Goal: Transaction & Acquisition: Book appointment/travel/reservation

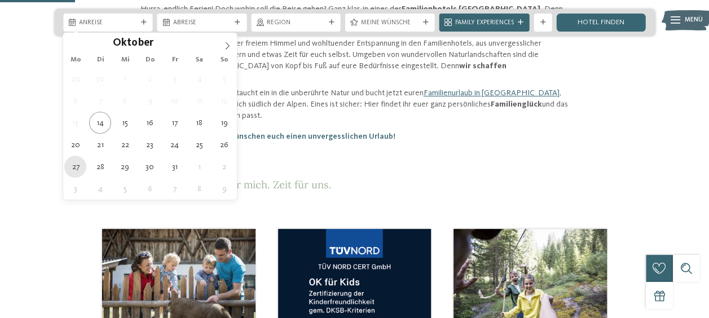
type div "[DATE]"
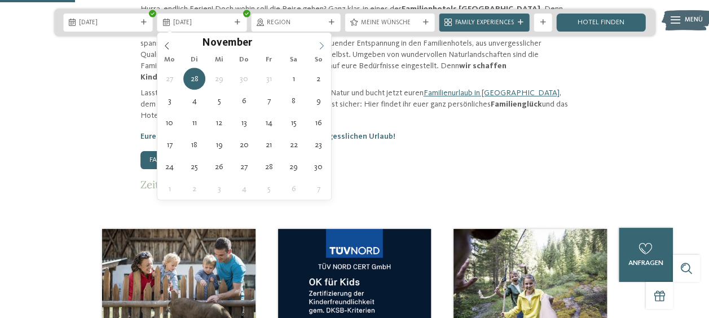
click at [323, 48] on icon at bounding box center [321, 46] width 8 height 8
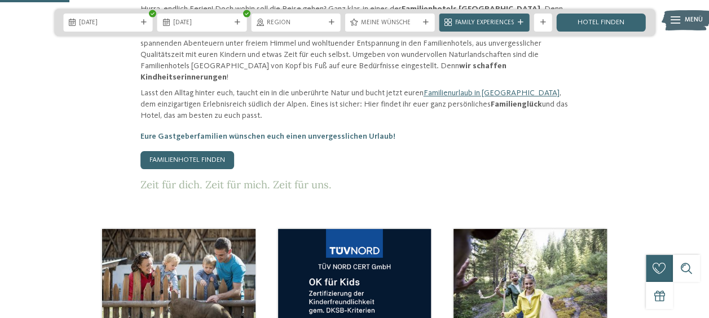
scroll to position [405, 0]
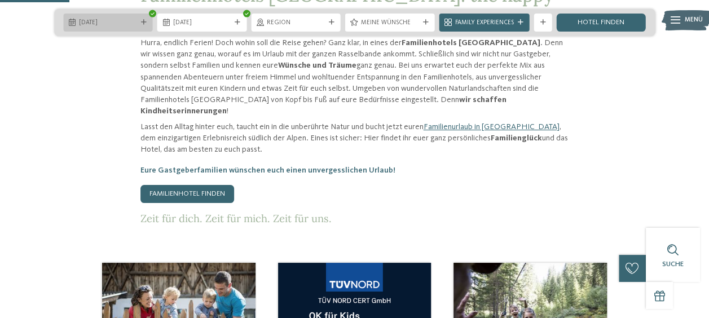
click at [141, 19] on div "27.10.2025" at bounding box center [108, 23] width 90 height 18
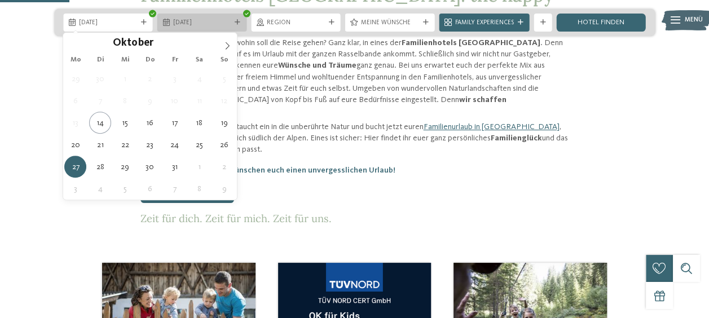
click at [223, 23] on span "27.10.2025" at bounding box center [202, 23] width 58 height 9
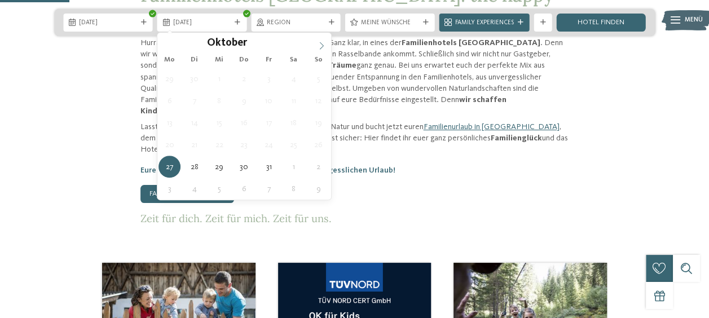
click at [322, 46] on icon at bounding box center [321, 45] width 4 height 7
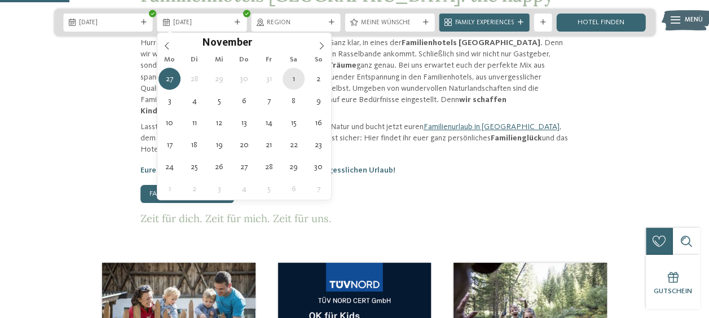
type div "01.11.2025"
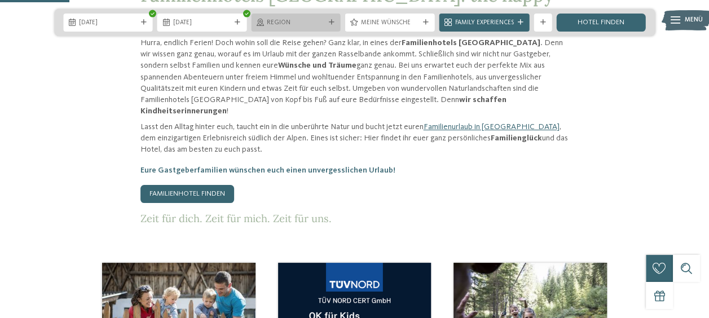
click at [330, 22] on icon at bounding box center [332, 23] width 6 height 6
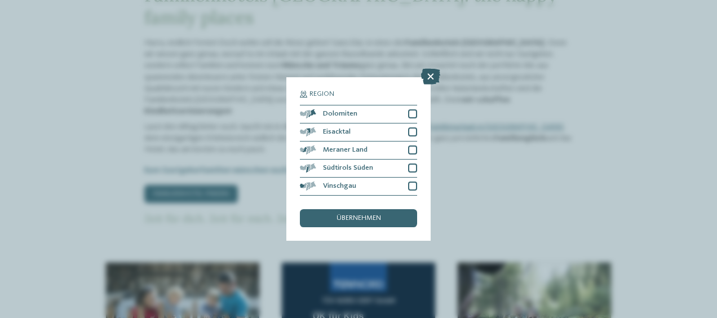
click at [434, 70] on icon at bounding box center [430, 77] width 19 height 16
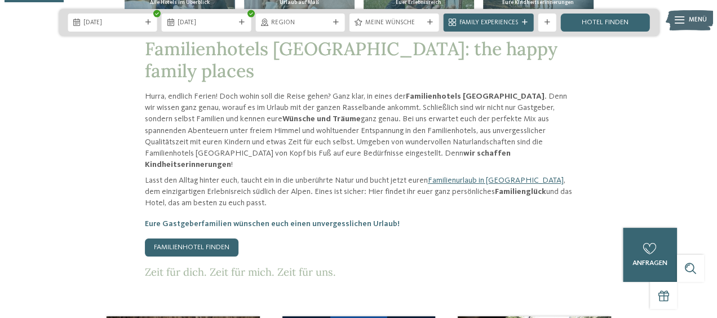
scroll to position [346, 0]
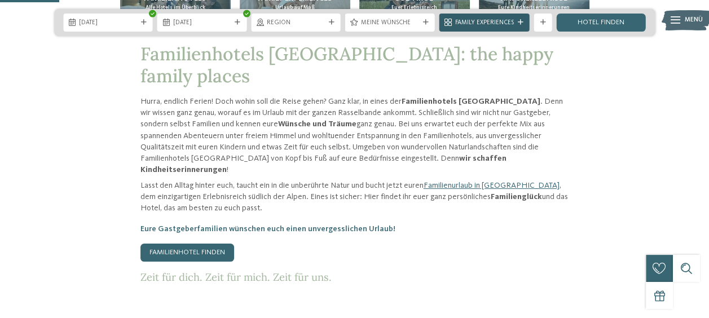
click at [517, 24] on icon at bounding box center [520, 23] width 6 height 6
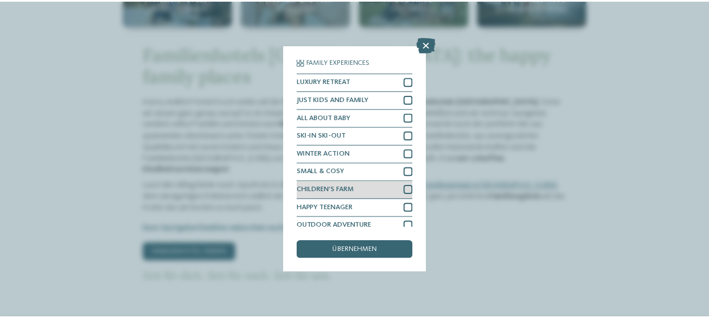
scroll to position [25, 0]
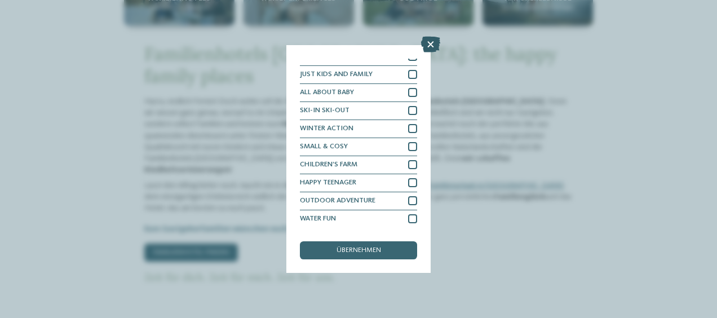
click at [434, 46] on icon at bounding box center [430, 45] width 19 height 16
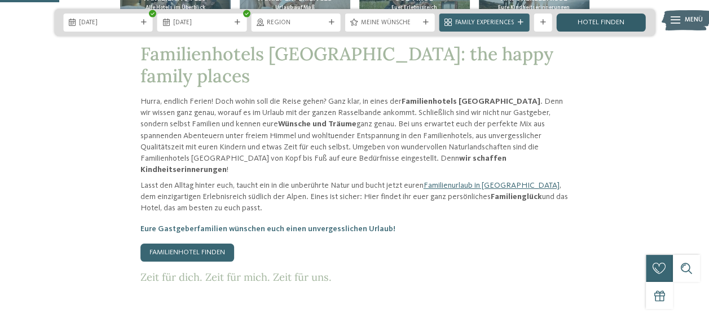
click at [589, 24] on link "Hotel finden" at bounding box center [601, 23] width 90 height 18
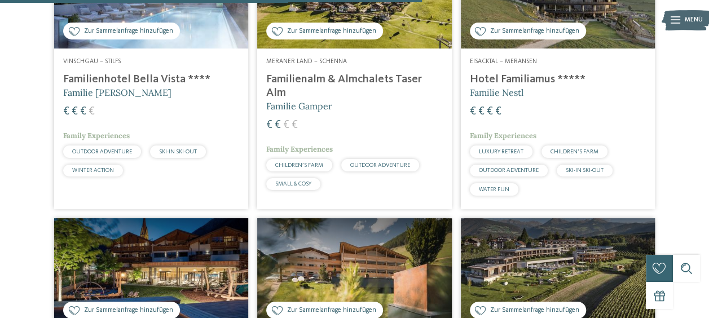
scroll to position [1531, 0]
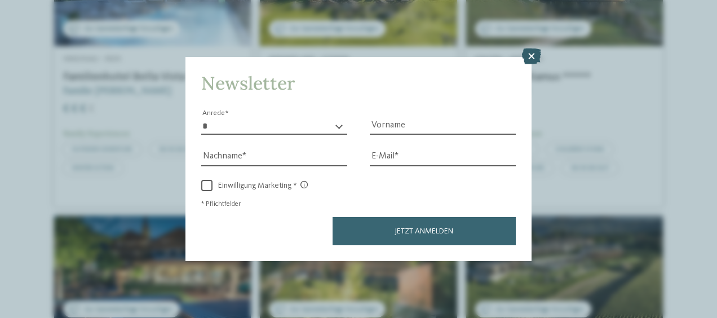
click at [534, 55] on icon at bounding box center [531, 56] width 19 height 16
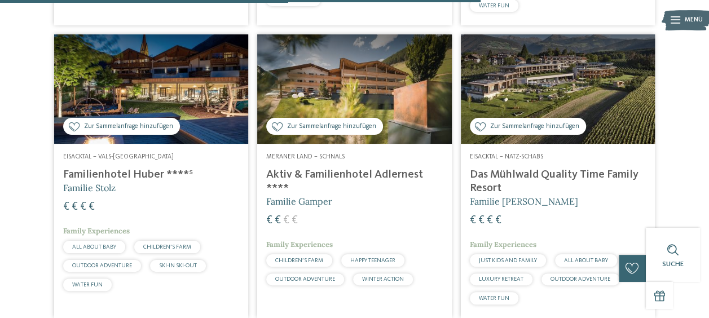
scroll to position [1672, 0]
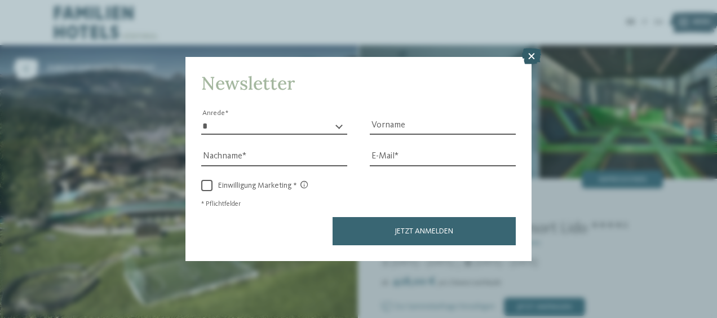
click at [535, 59] on icon at bounding box center [531, 56] width 19 height 16
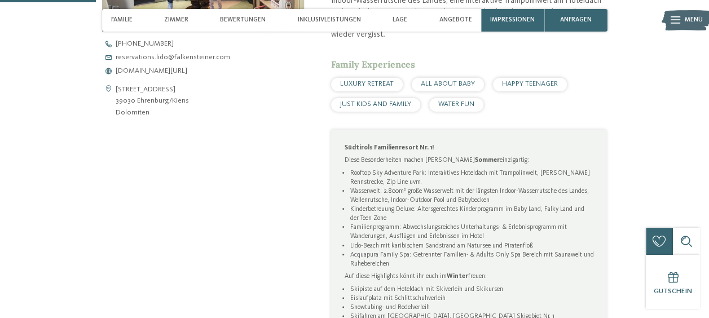
scroll to position [443, 0]
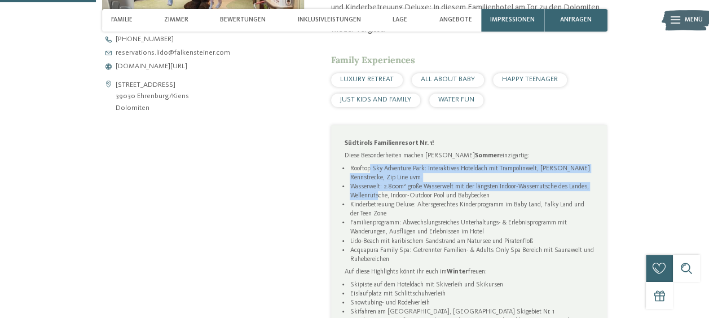
drag, startPoint x: 371, startPoint y: 171, endPoint x: 379, endPoint y: 200, distance: 29.8
click at [379, 200] on ul "Rooftop Sky Adventure Park: Interaktives Hoteldach mit Trampolinwelt, Ganzjahre…" at bounding box center [468, 214] width 249 height 100
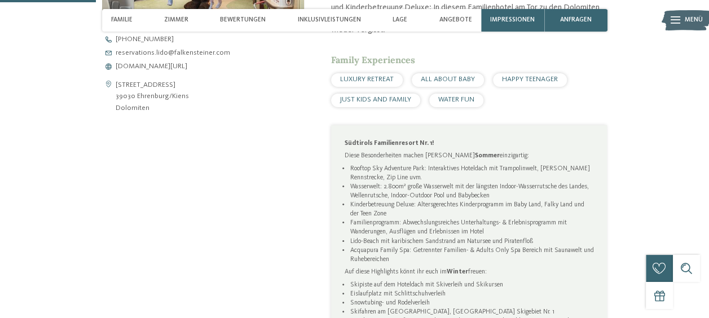
drag, startPoint x: 379, startPoint y: 200, endPoint x: 417, endPoint y: 227, distance: 46.5
click at [417, 227] on li "Familienprogramm: Abwechslungsreiches Unterhaltungs- & Erlebnisprogramm mit Wan…" at bounding box center [470, 227] width 243 height 18
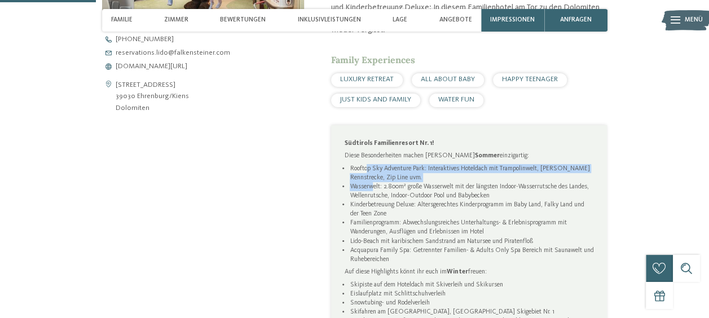
drag, startPoint x: 368, startPoint y: 167, endPoint x: 374, endPoint y: 188, distance: 22.1
click at [374, 188] on ul "Rooftop Sky Adventure Park: Interaktives Hoteldach mit Trampolinwelt, Ganzjahre…" at bounding box center [468, 214] width 249 height 100
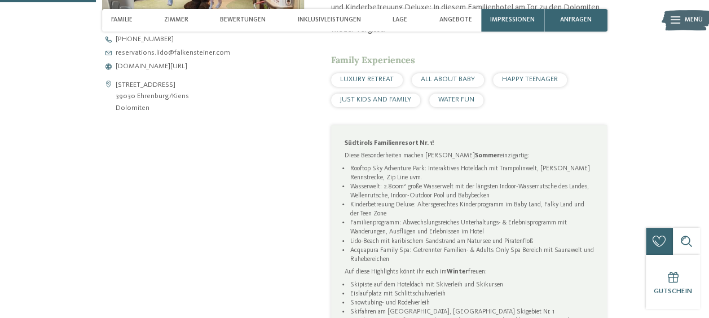
drag, startPoint x: 374, startPoint y: 188, endPoint x: 401, endPoint y: 213, distance: 36.7
click at [401, 213] on li "Kinderbetreuung Deluxe: Altersgerechtes Kinderprogramm im Baby Land, Falky Land…" at bounding box center [470, 209] width 243 height 18
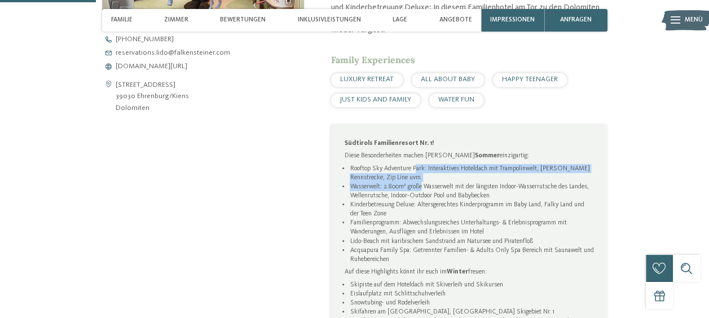
drag, startPoint x: 417, startPoint y: 171, endPoint x: 422, endPoint y: 186, distance: 16.0
click at [422, 186] on ul "Rooftop Sky Adventure Park: Interaktives Hoteldach mit Trampolinwelt, Ganzjahre…" at bounding box center [468, 214] width 249 height 100
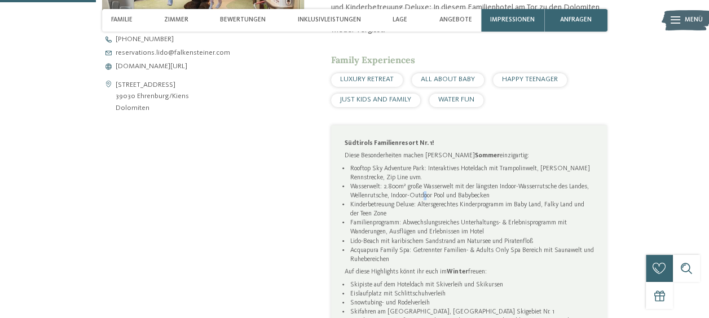
drag, startPoint x: 422, startPoint y: 186, endPoint x: 426, endPoint y: 197, distance: 12.1
click at [426, 197] on li "Wasserwelt: 2.800m² große Wasserwelt mit der längsten Indoor-Wasserrutsche des …" at bounding box center [470, 191] width 243 height 18
drag, startPoint x: 426, startPoint y: 197, endPoint x: 368, endPoint y: 178, distance: 61.3
click at [368, 178] on li "Rooftop Sky Adventure Park: Interaktives Hoteldach mit Trampolinwelt, Ganzjahre…" at bounding box center [470, 173] width 243 height 18
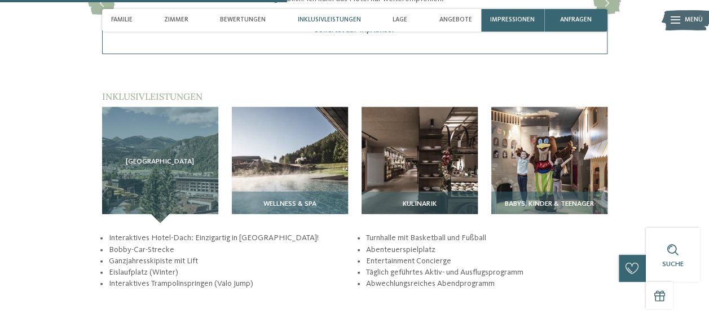
scroll to position [1329, 0]
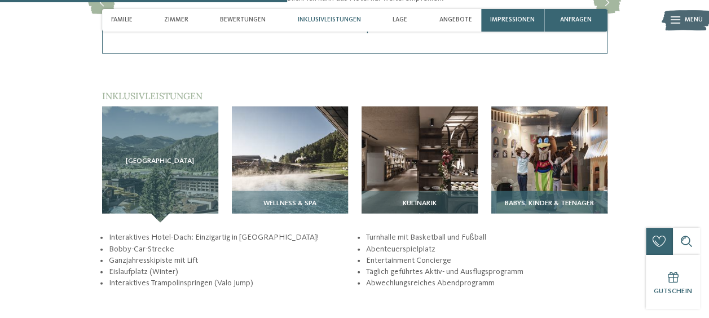
click at [561, 160] on img at bounding box center [549, 165] width 116 height 116
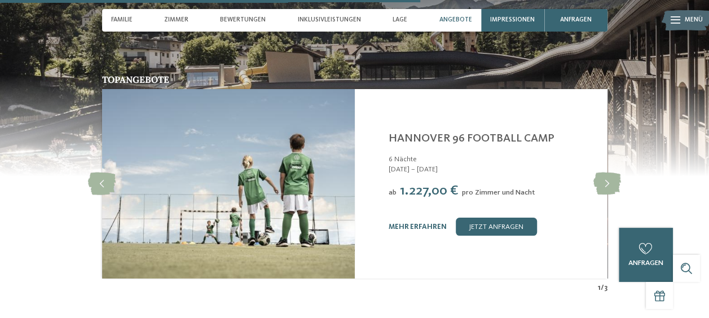
scroll to position [1959, 0]
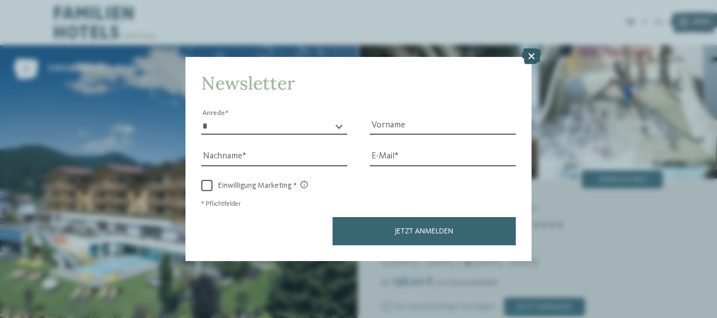
click at [529, 56] on icon at bounding box center [531, 56] width 19 height 16
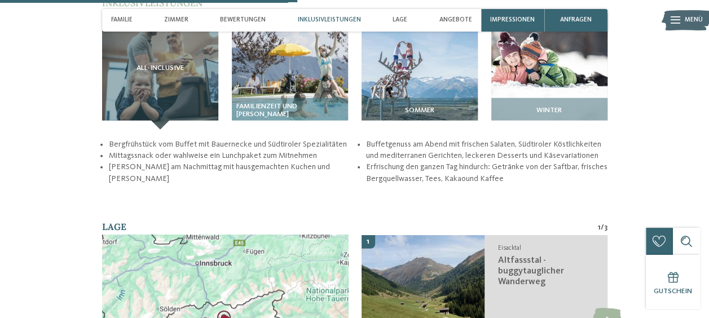
scroll to position [1334, 0]
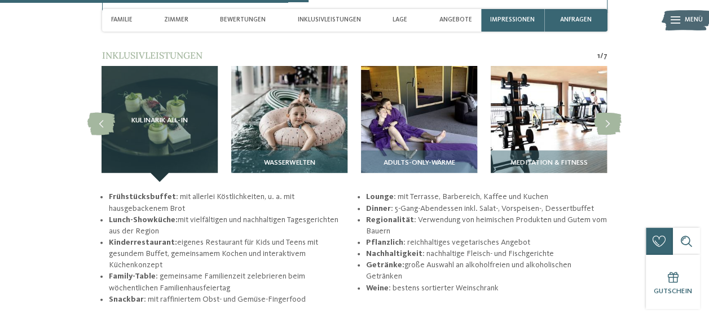
scroll to position [1487, 0]
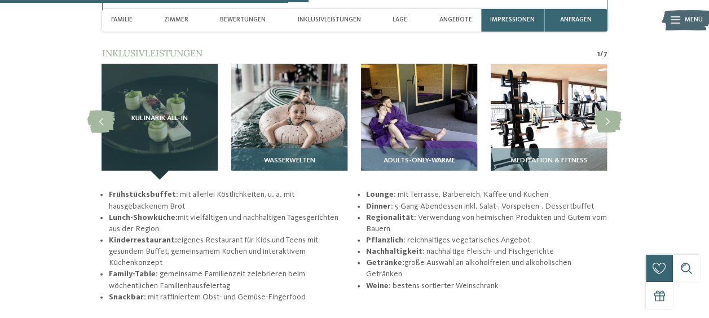
click at [294, 140] on img at bounding box center [289, 122] width 116 height 116
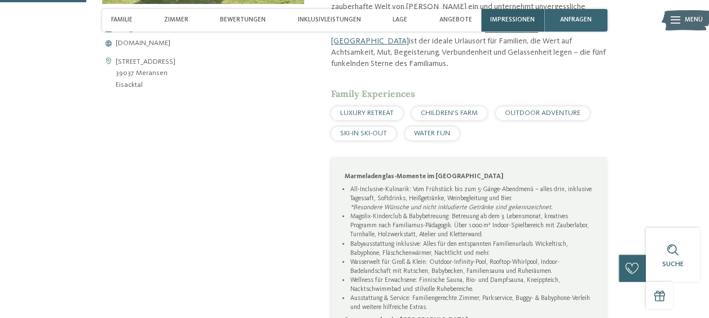
scroll to position [413, 0]
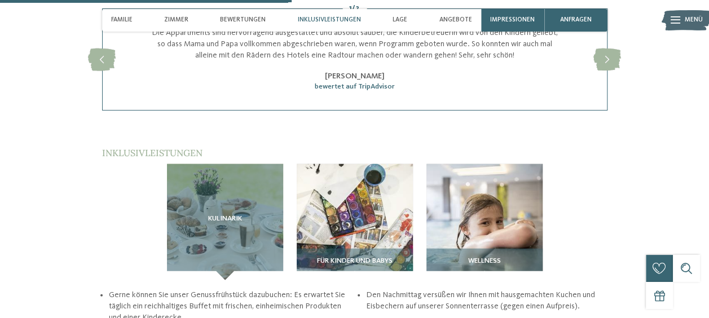
scroll to position [1336, 0]
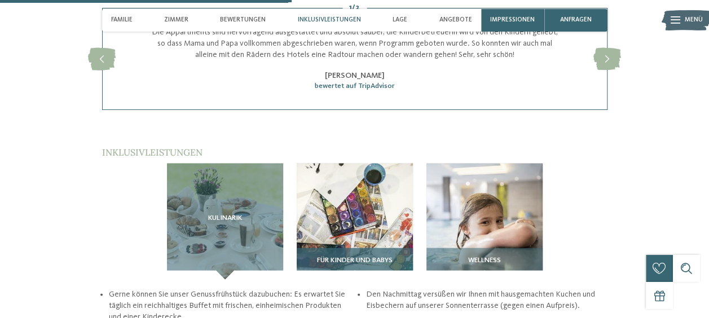
click at [356, 163] on img at bounding box center [354, 221] width 116 height 116
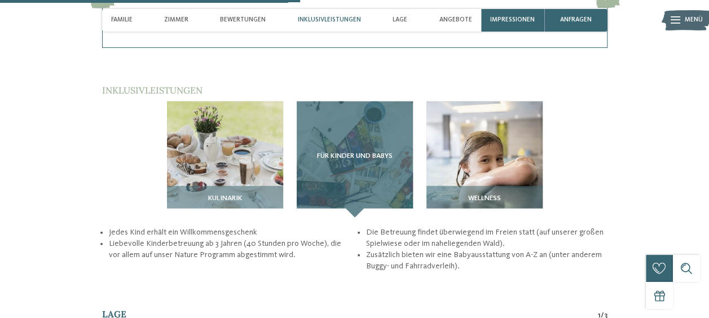
scroll to position [1405, 0]
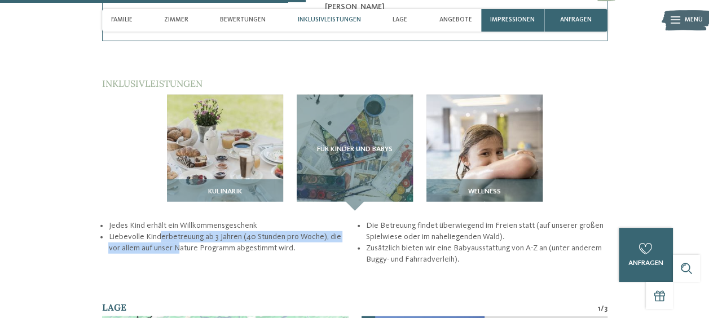
drag, startPoint x: 158, startPoint y: 160, endPoint x: 169, endPoint y: 176, distance: 19.5
click at [169, 231] on li "Liebevolle Kinderbetreuung ab 3 Jahren (40 Stunden pro Woche), die vor allem au…" at bounding box center [228, 242] width 241 height 23
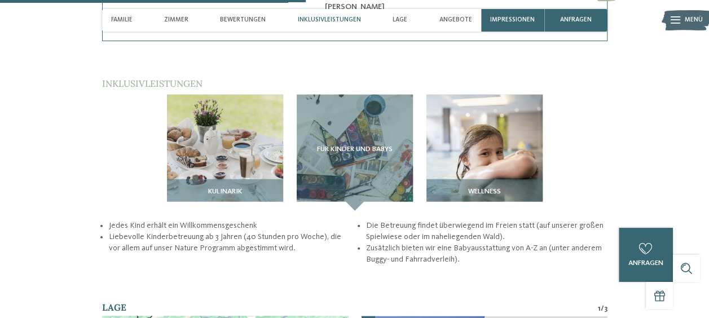
drag, startPoint x: 169, startPoint y: 176, endPoint x: 243, endPoint y: 172, distance: 73.9
click at [243, 231] on li "Liebevolle Kinderbetreuung ab 3 Jahren (40 Stunden pro Woche), die vor allem au…" at bounding box center [228, 242] width 241 height 23
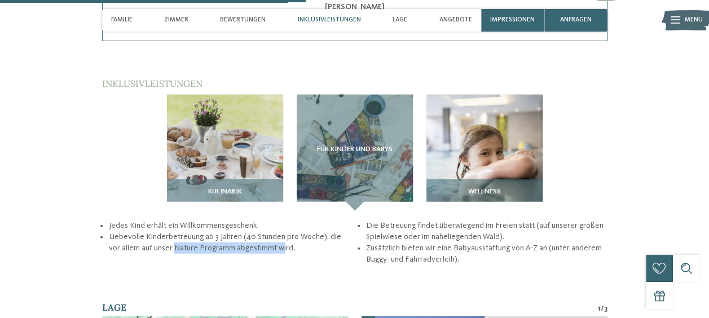
drag, startPoint x: 162, startPoint y: 176, endPoint x: 273, endPoint y: 181, distance: 111.2
click at [273, 220] on ul "Jedes Kind erhält ein Willkommensgeschenk Liebevolle Kinderbetreuung ab 3 Jahre…" at bounding box center [354, 243] width 505 height 46
click at [454, 220] on li "Die Betreuung findet überwiegend im Freien statt (auf unserer großen Spielwiese…" at bounding box center [485, 231] width 241 height 23
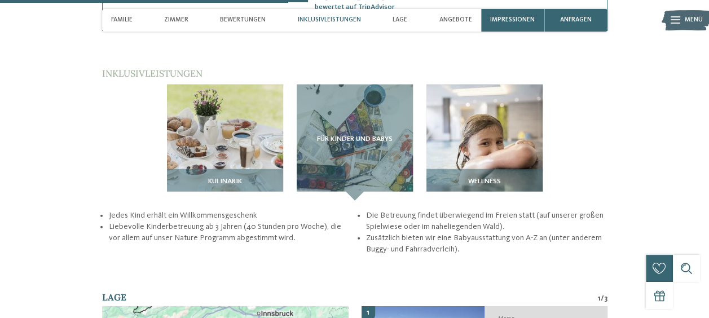
scroll to position [1418, 0]
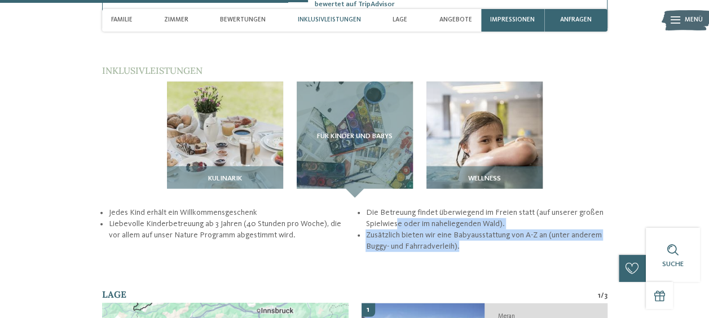
drag, startPoint x: 395, startPoint y: 149, endPoint x: 465, endPoint y: 178, distance: 75.6
click at [465, 207] on ul "Jedes Kind erhält ein Willkommensgeschenk Liebevolle Kinderbetreuung ab 3 Jahre…" at bounding box center [354, 230] width 505 height 46
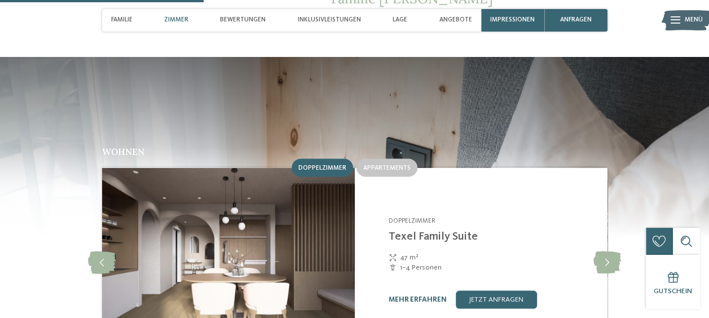
scroll to position [936, 0]
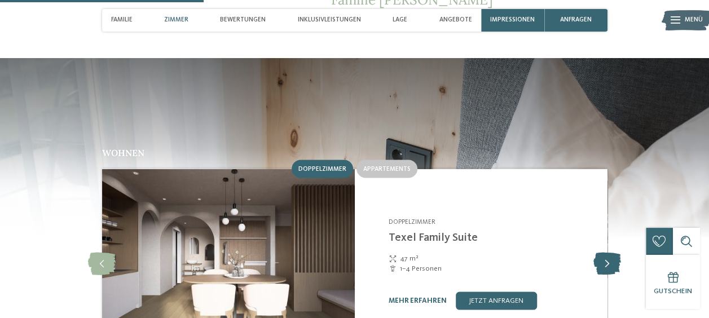
click at [614, 252] on icon at bounding box center [607, 263] width 28 height 23
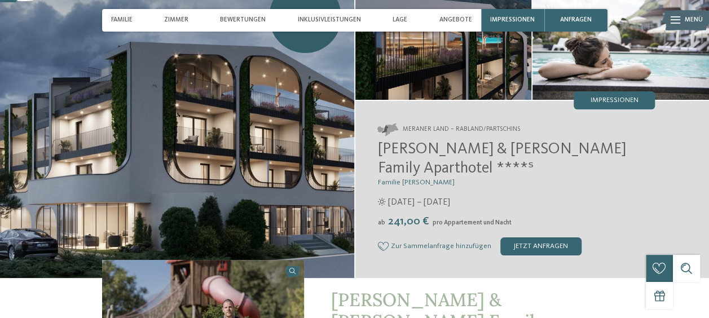
scroll to position [72, 0]
